Goal: Task Accomplishment & Management: Manage account settings

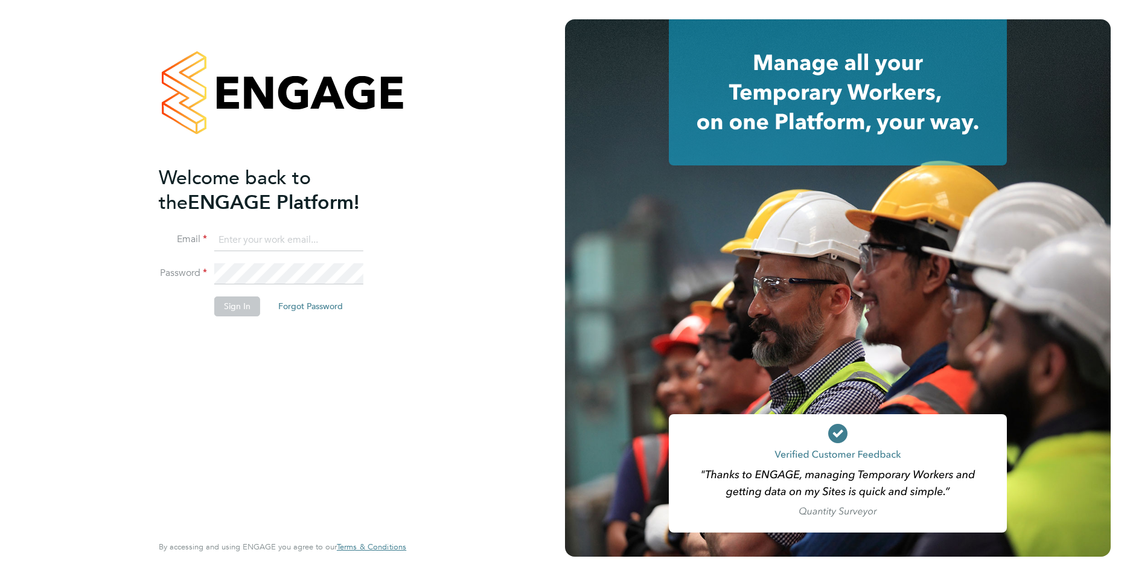
click at [270, 237] on input at bounding box center [288, 240] width 149 height 22
type input "[EMAIL_ADDRESS][DOMAIN_NAME]"
click at [154, 264] on div "Welcome back to the ENGAGE Platform! Email [EMAIL_ADDRESS][DOMAIN_NAME] Passwor…" at bounding box center [283, 288] width 296 height 576
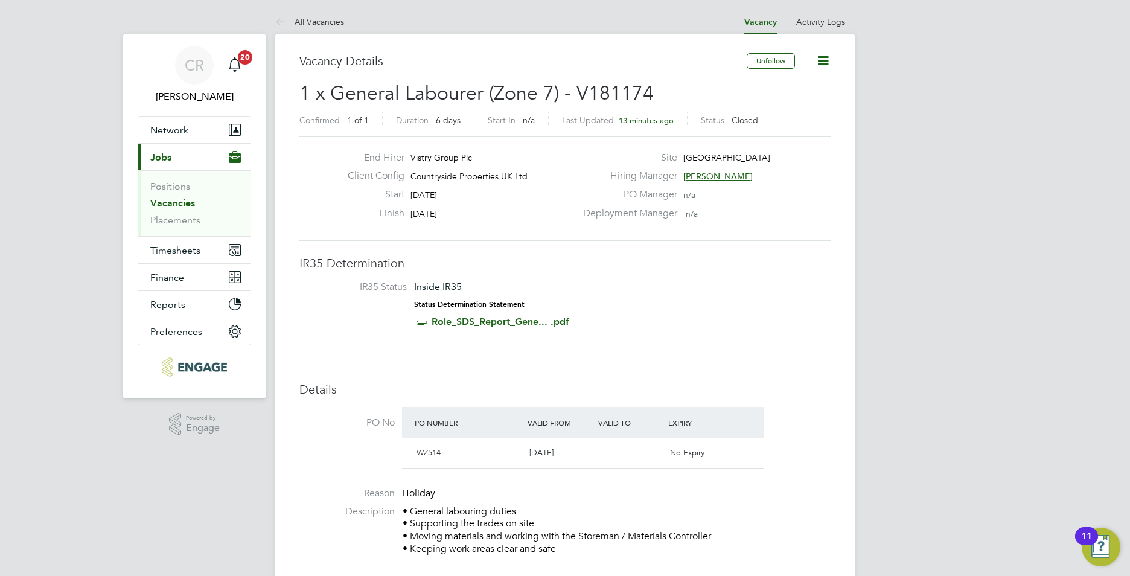
click at [167, 203] on link "Vacancies" at bounding box center [172, 202] width 45 height 11
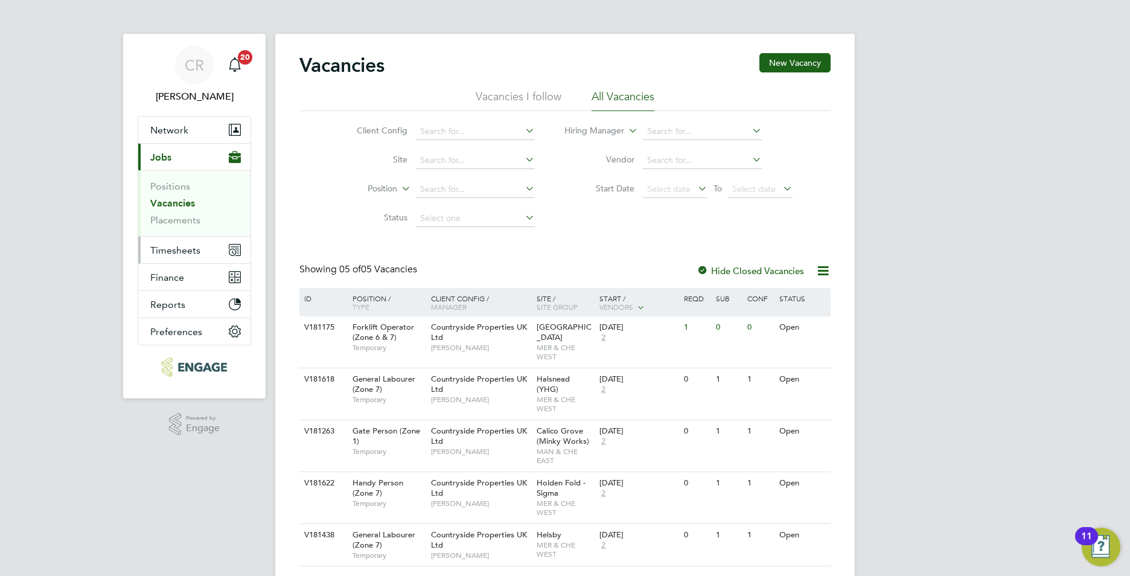
click at [179, 250] on span "Timesheets" at bounding box center [175, 249] width 50 height 11
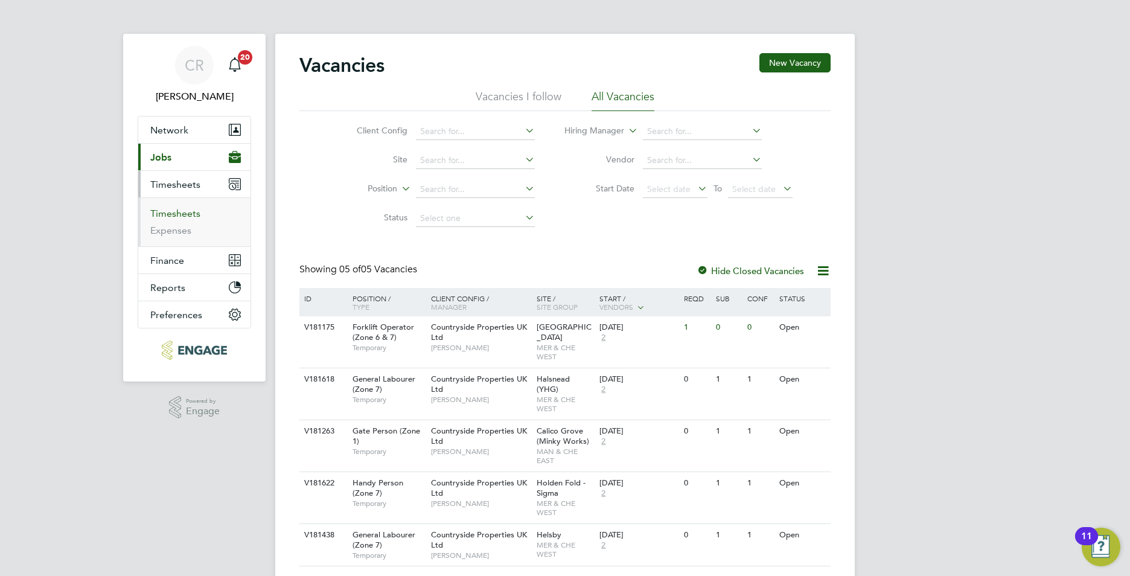
click at [179, 211] on link "Timesheets" at bounding box center [175, 213] width 50 height 11
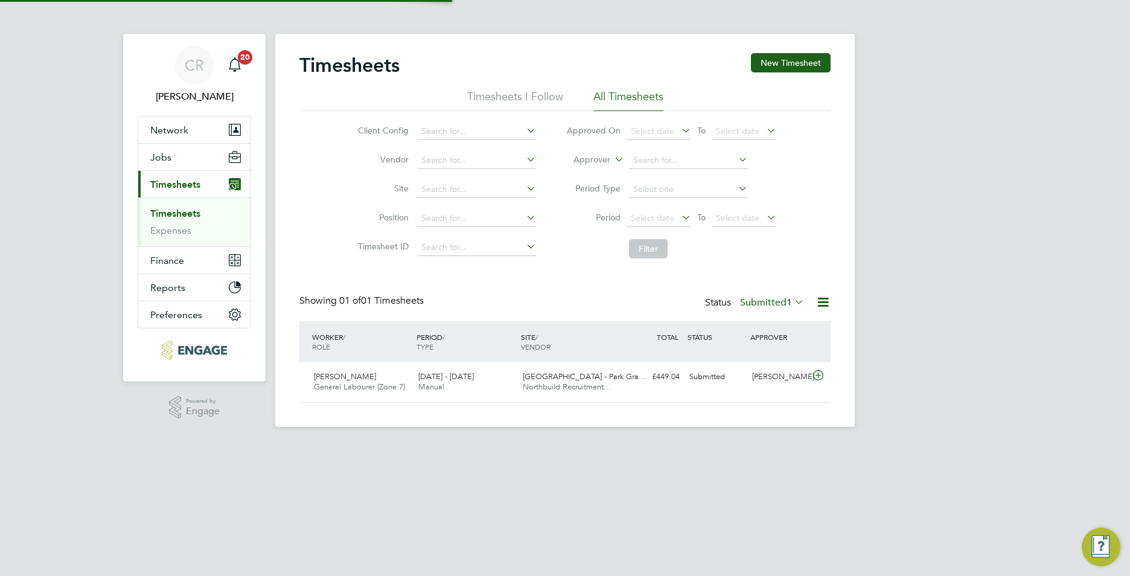
scroll to position [31, 105]
click at [185, 211] on link "Timesheets" at bounding box center [175, 213] width 50 height 11
click at [185, 210] on link "Timesheets" at bounding box center [175, 213] width 50 height 11
click at [138, 171] on button "Current page: Timesheets" at bounding box center [194, 184] width 112 height 27
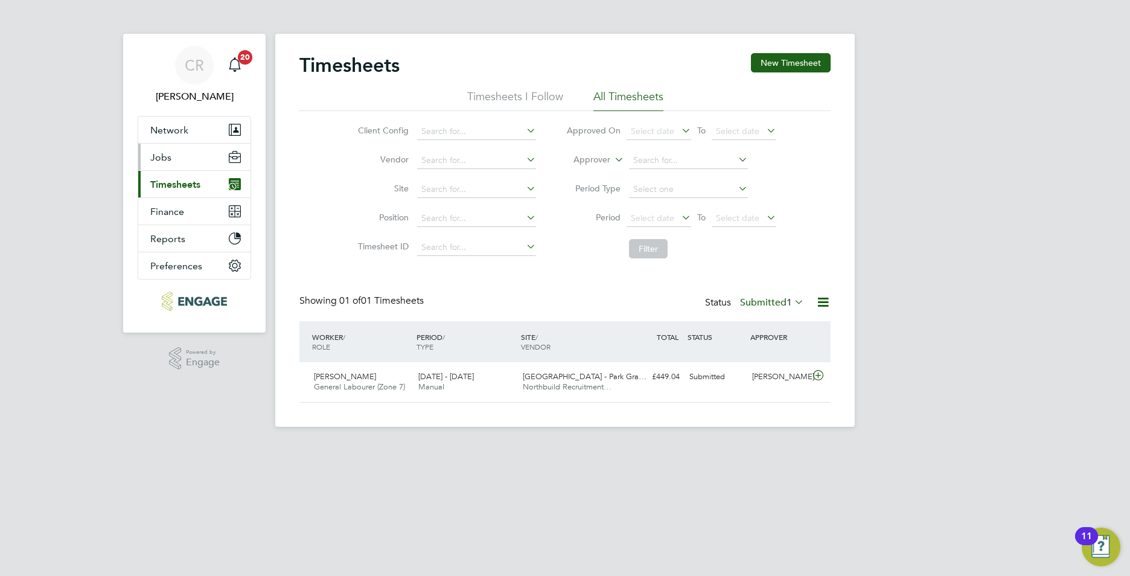
click at [175, 159] on button "Jobs" at bounding box center [194, 157] width 112 height 27
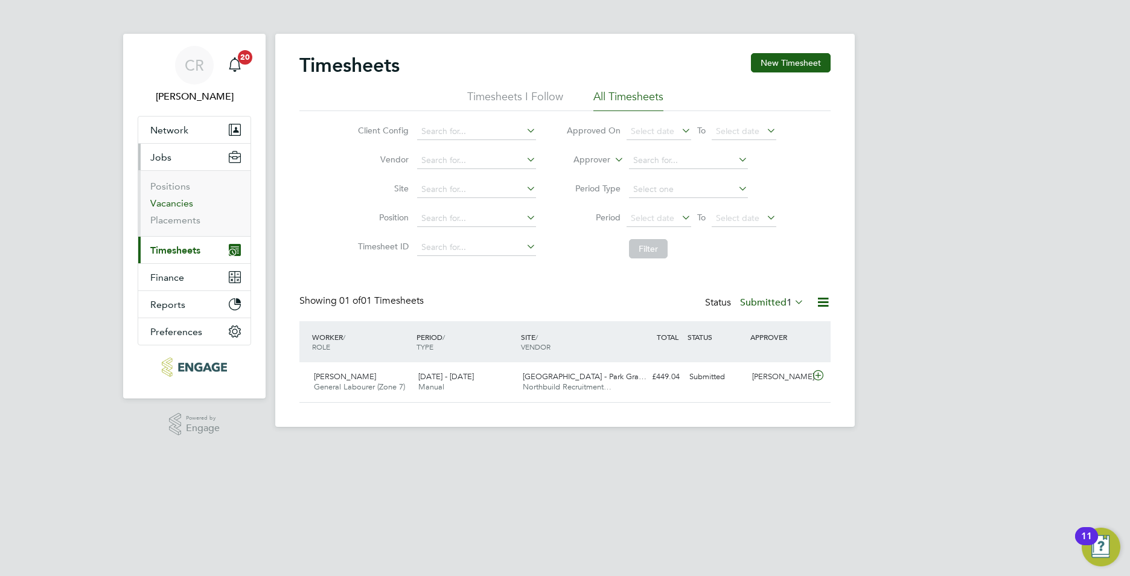
click at [177, 203] on link "Vacancies" at bounding box center [171, 202] width 43 height 11
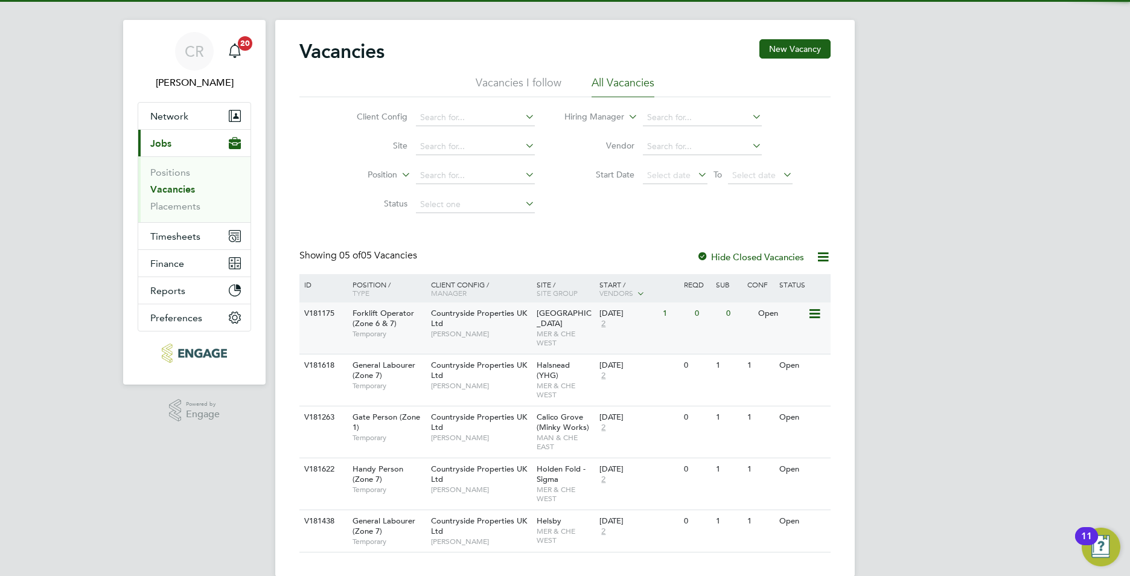
scroll to position [25, 0]
